Goal: Find specific page/section: Find specific page/section

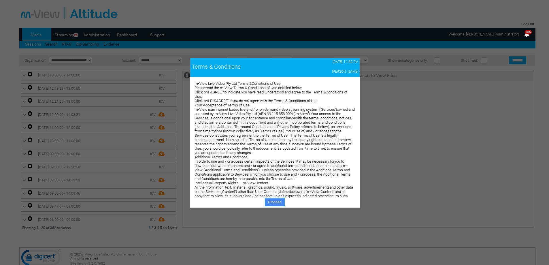
click at [270, 200] on link "Proceed" at bounding box center [275, 202] width 20 height 8
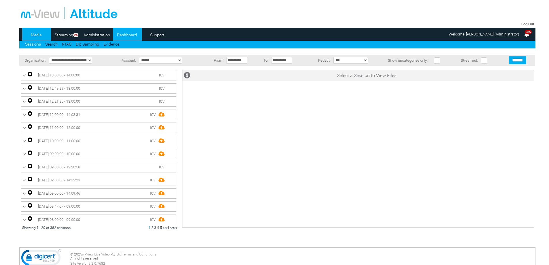
click at [125, 37] on link "Dashboard" at bounding box center [127, 35] width 28 height 9
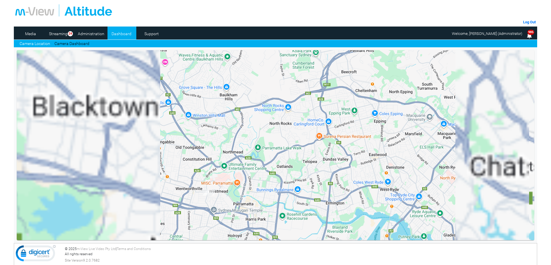
drag, startPoint x: 228, startPoint y: 208, endPoint x: 242, endPoint y: 171, distance: 40.0
click at [249, 168] on div at bounding box center [275, 145] width 517 height 190
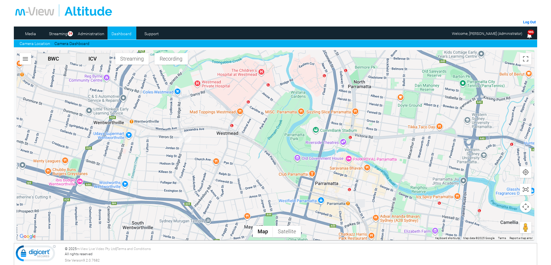
drag, startPoint x: 305, startPoint y: 182, endPoint x: 291, endPoint y: 176, distance: 15.8
click at [291, 176] on div at bounding box center [275, 145] width 517 height 190
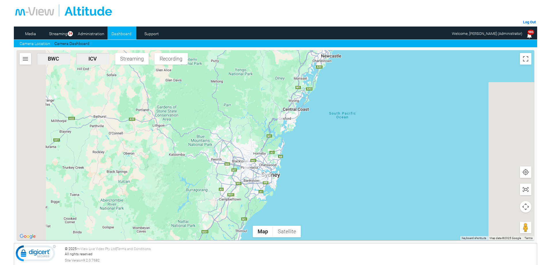
drag, startPoint x: 261, startPoint y: 115, endPoint x: 260, endPoint y: 144, distance: 29.4
click at [260, 144] on div at bounding box center [275, 145] width 517 height 190
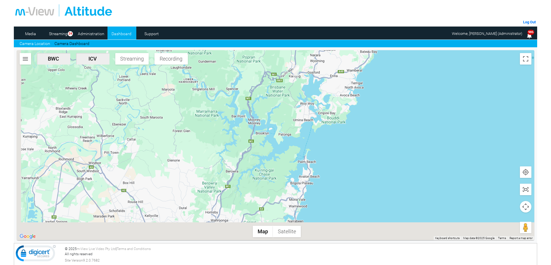
drag, startPoint x: 267, startPoint y: 109, endPoint x: 327, endPoint y: 6, distance: 118.6
click at [327, 6] on div "Log Out Media Streaming 24 Administration Dashboard Support Camera Location Cam…" at bounding box center [275, 98] width 523 height 196
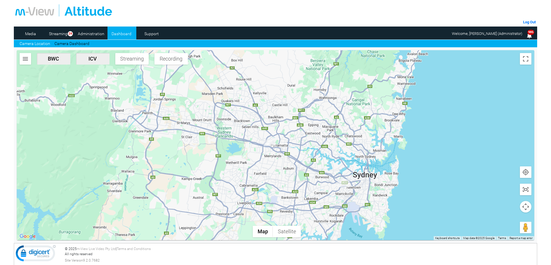
drag, startPoint x: 232, startPoint y: 100, endPoint x: 255, endPoint y: 100, distance: 23.3
click at [255, 100] on div at bounding box center [275, 145] width 517 height 190
